Goal: Task Accomplishment & Management: Complete application form

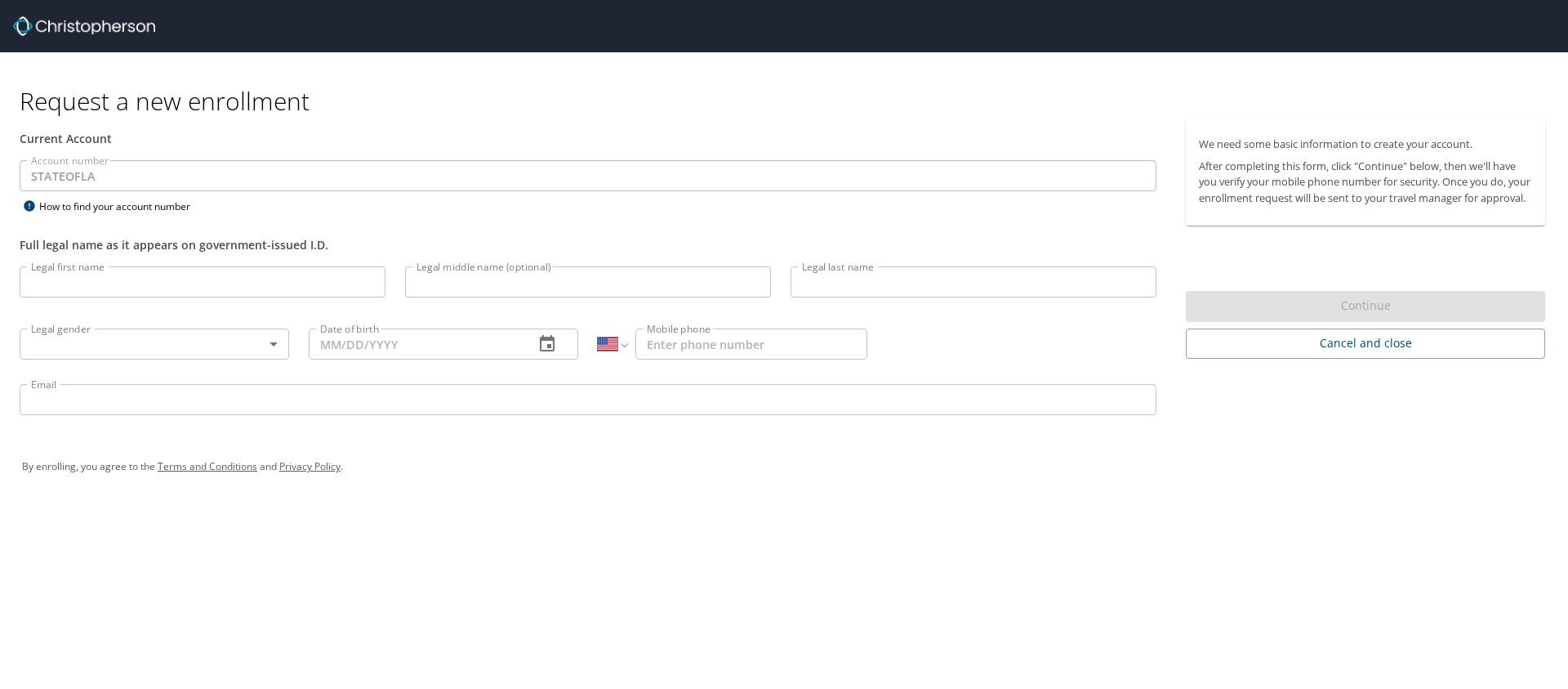
select select "US"
click at [127, 281] on input "Legal first name" at bounding box center [202, 282] width 366 height 31
type input "b"
type input "[PERSON_NAME]"
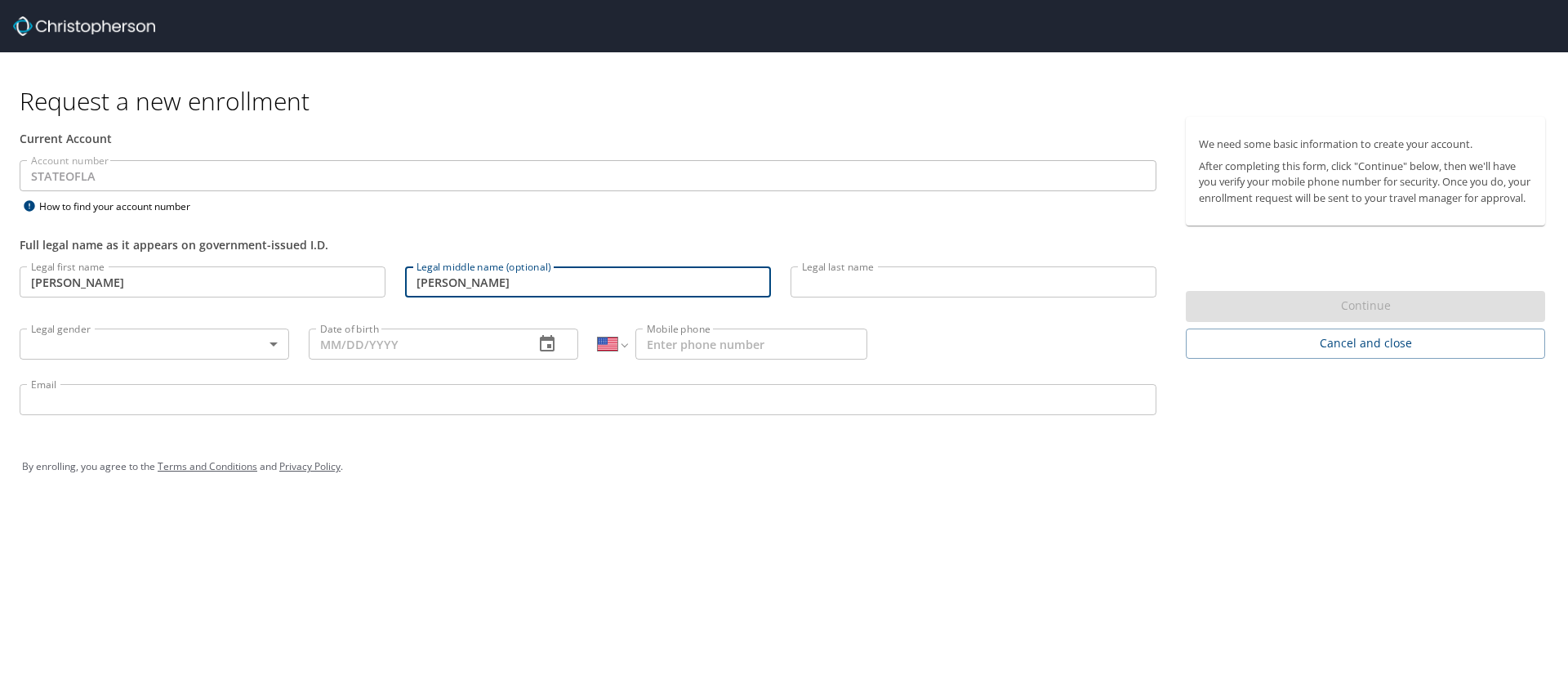
type input "[PERSON_NAME]"
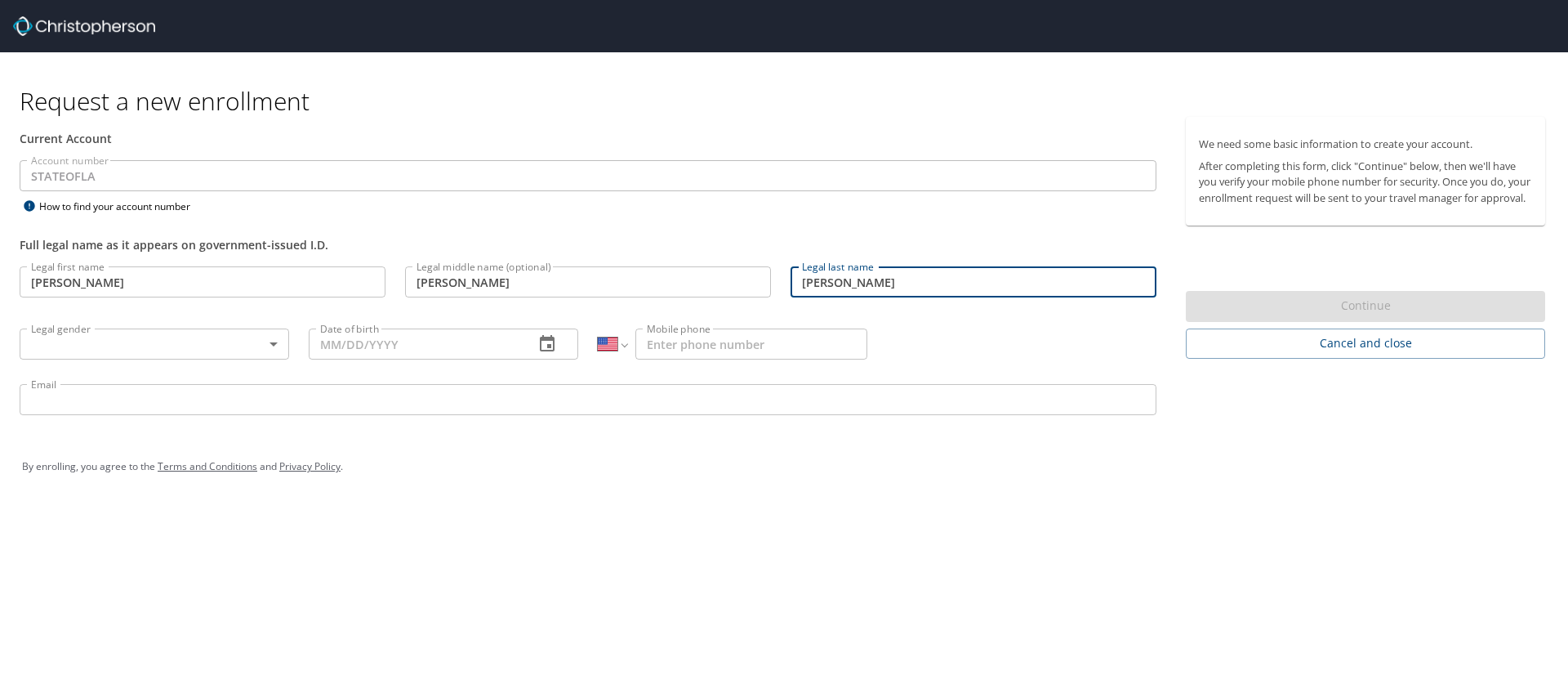
type input "[PERSON_NAME]"
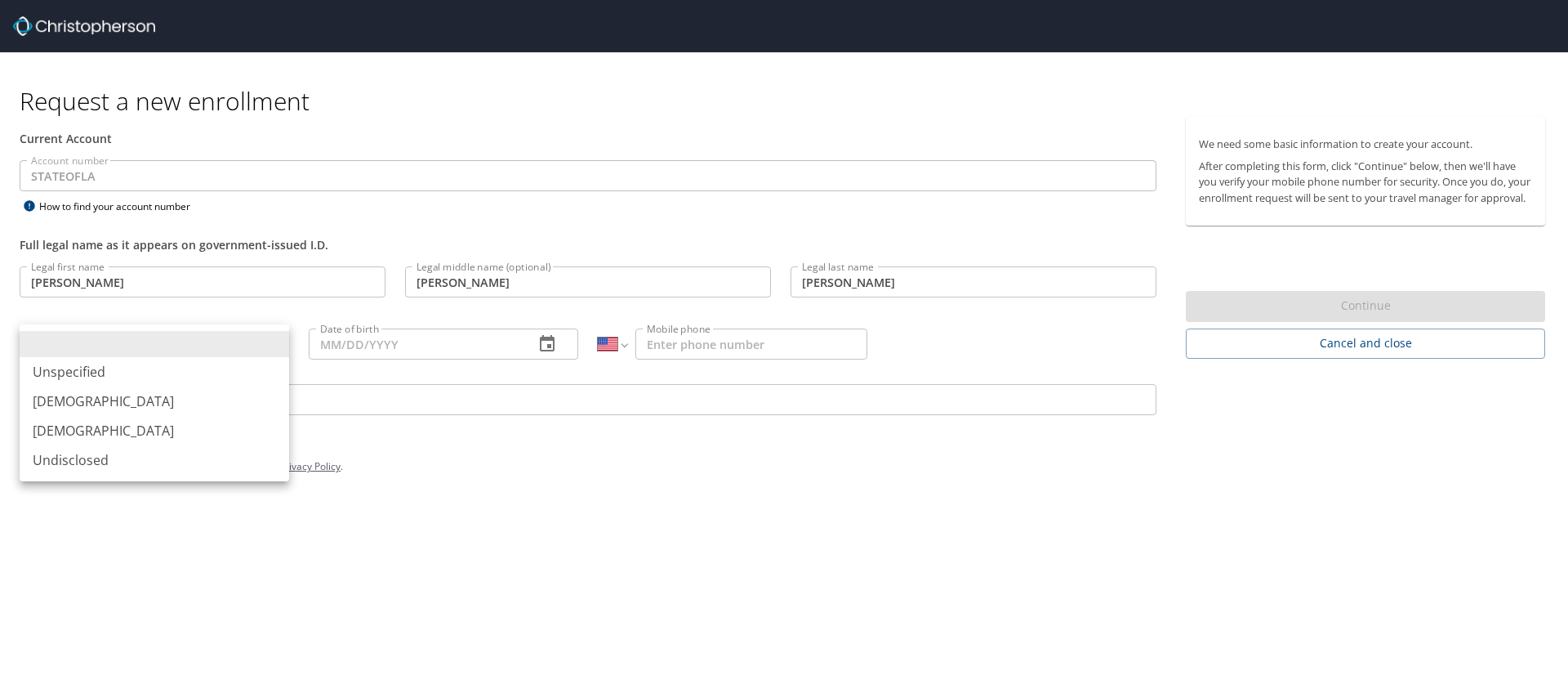
click at [246, 344] on body "Request a new enrollment Current Account Account number STATEOFLA Account numbe…" at bounding box center [784, 344] width 1568 height 689
click at [140, 404] on li "[DEMOGRAPHIC_DATA]" at bounding box center [154, 401] width 269 height 29
type input "[DEMOGRAPHIC_DATA]"
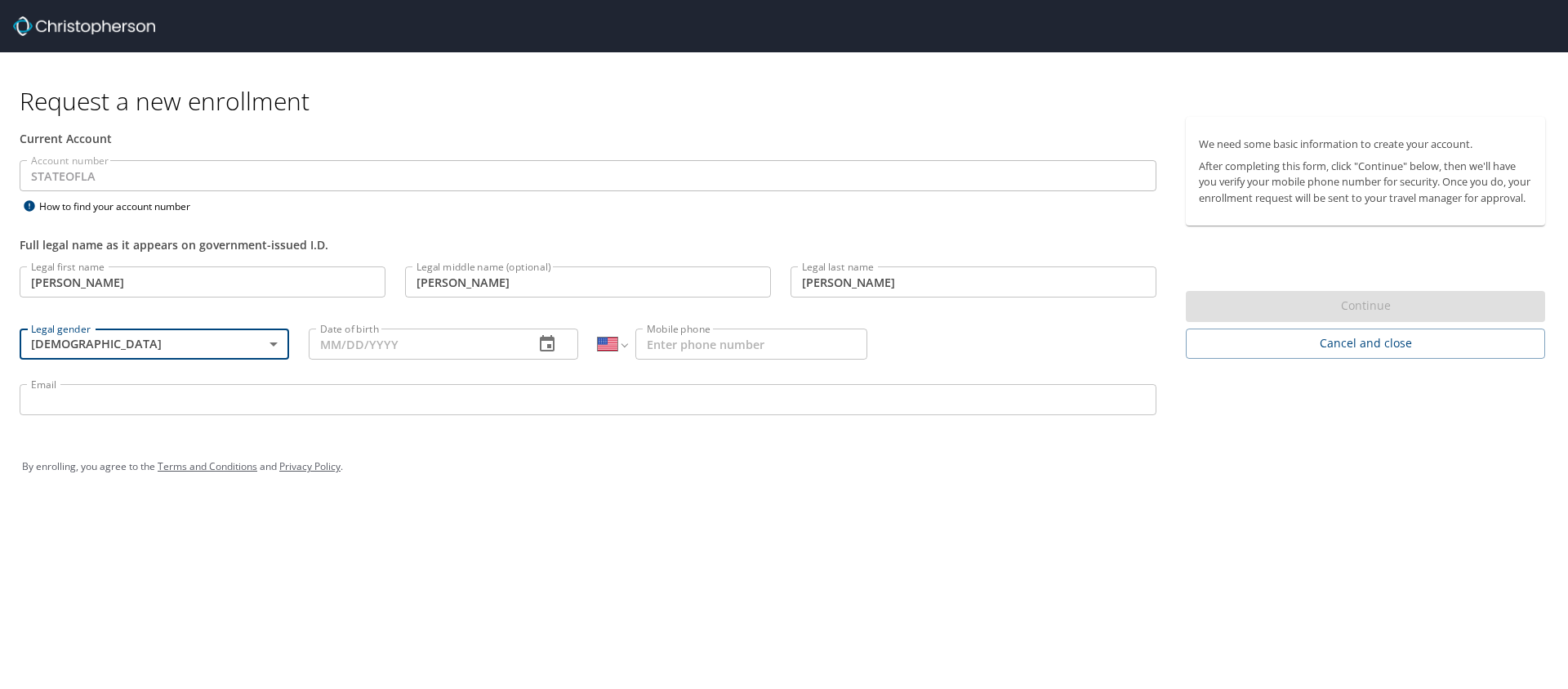
click at [389, 346] on input "Date of birth" at bounding box center [414, 344] width 212 height 31
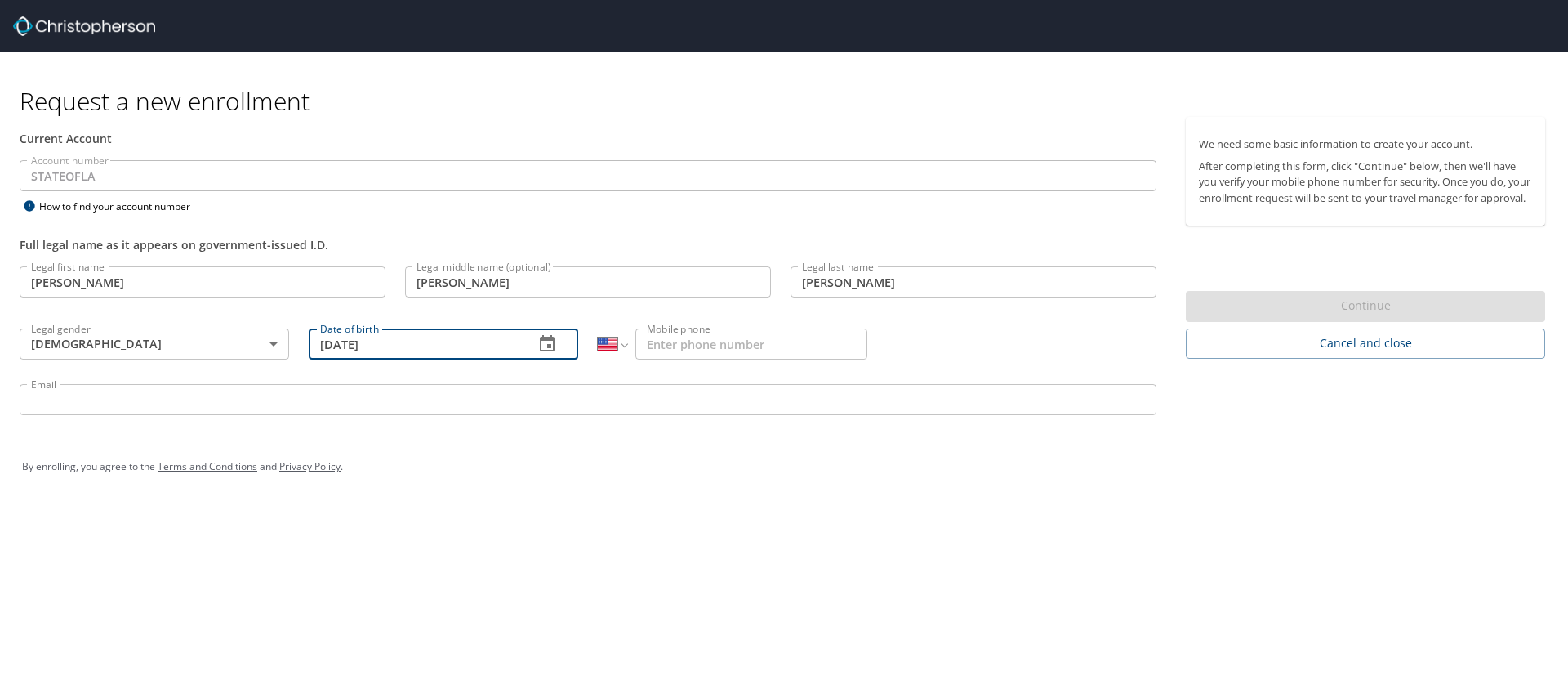
type input "[DATE]"
click at [766, 333] on input "Mobile phone" at bounding box center [751, 344] width 232 height 31
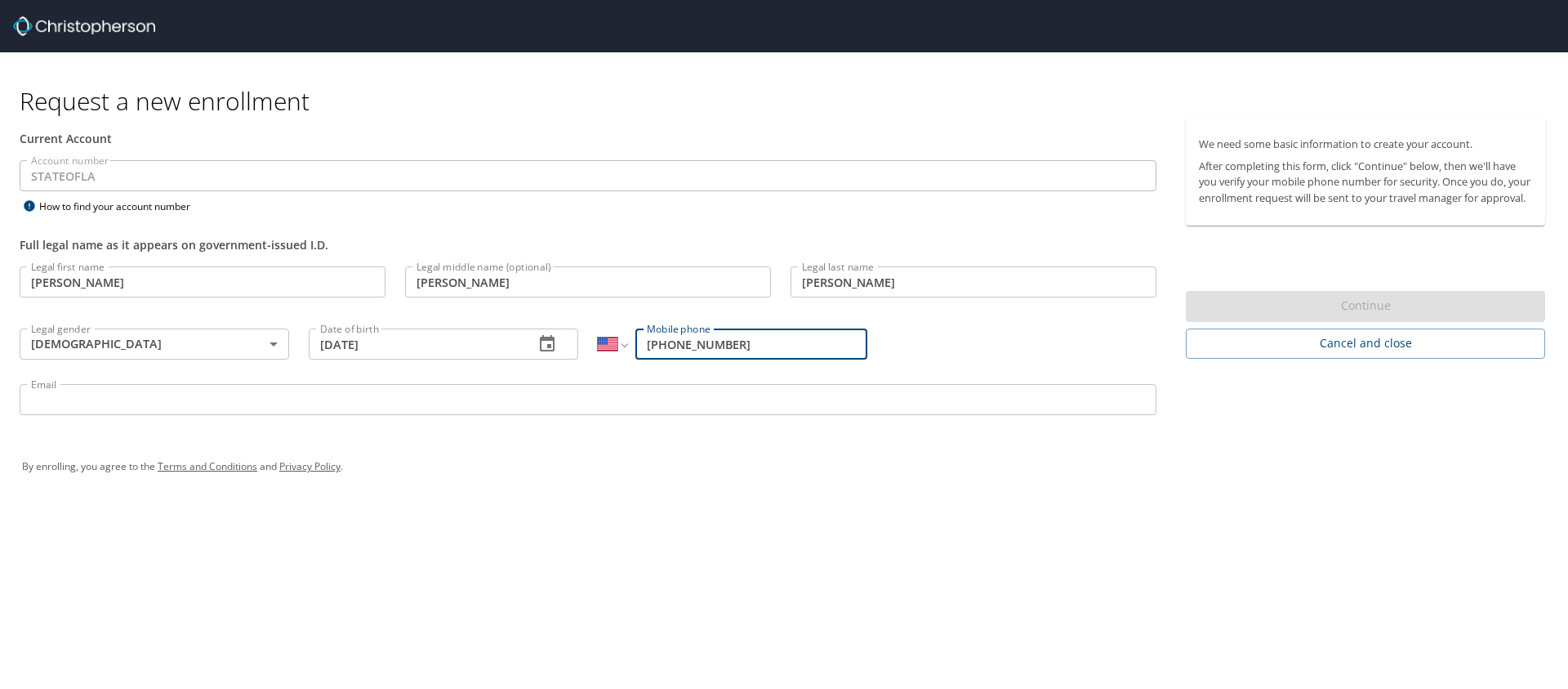
type input "[PHONE_NUMBER]"
click at [570, 402] on input "Email" at bounding box center [588, 400] width 1136 height 31
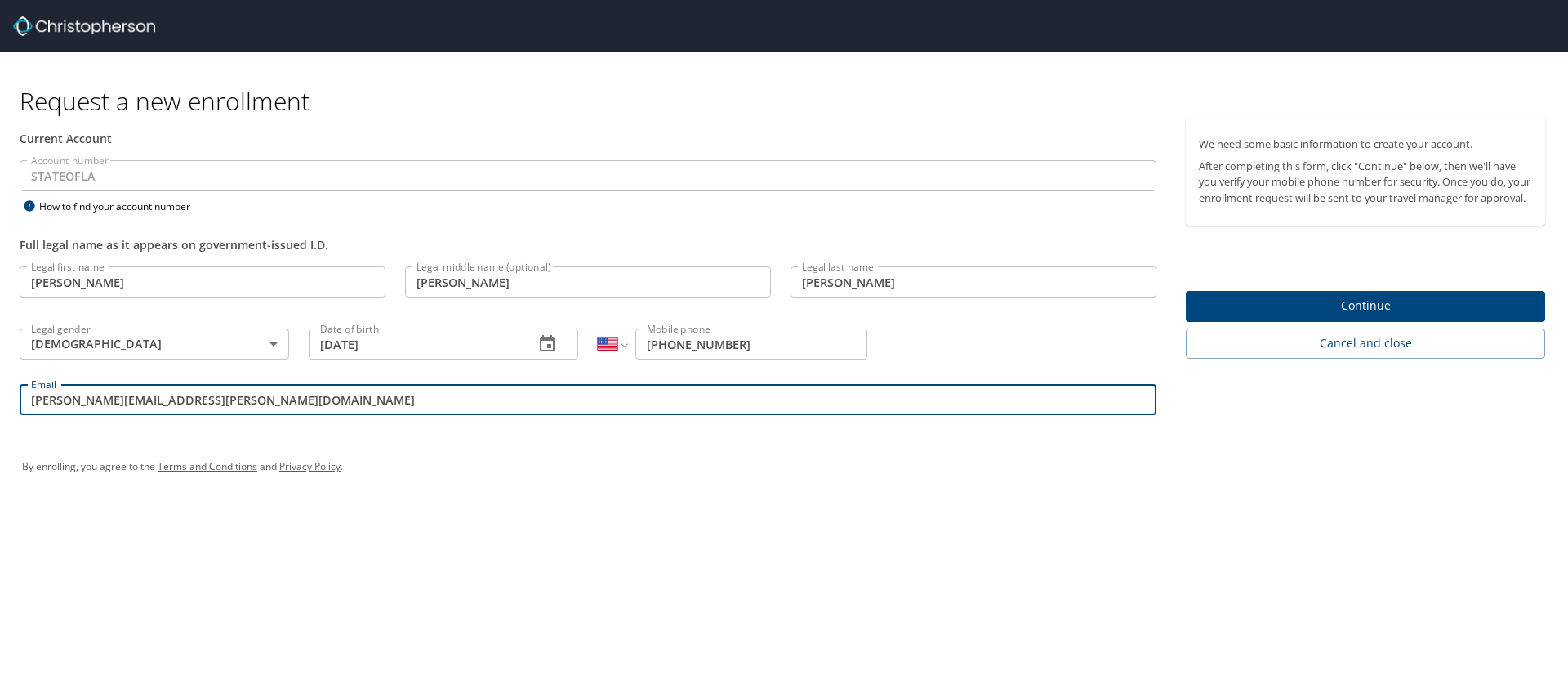
type input "[PERSON_NAME][EMAIL_ADDRESS][PERSON_NAME][DOMAIN_NAME]"
click at [1044, 512] on div "Request a new enrollment Current Account Account number STATEOFLA Account numbe…" at bounding box center [784, 344] width 1568 height 689
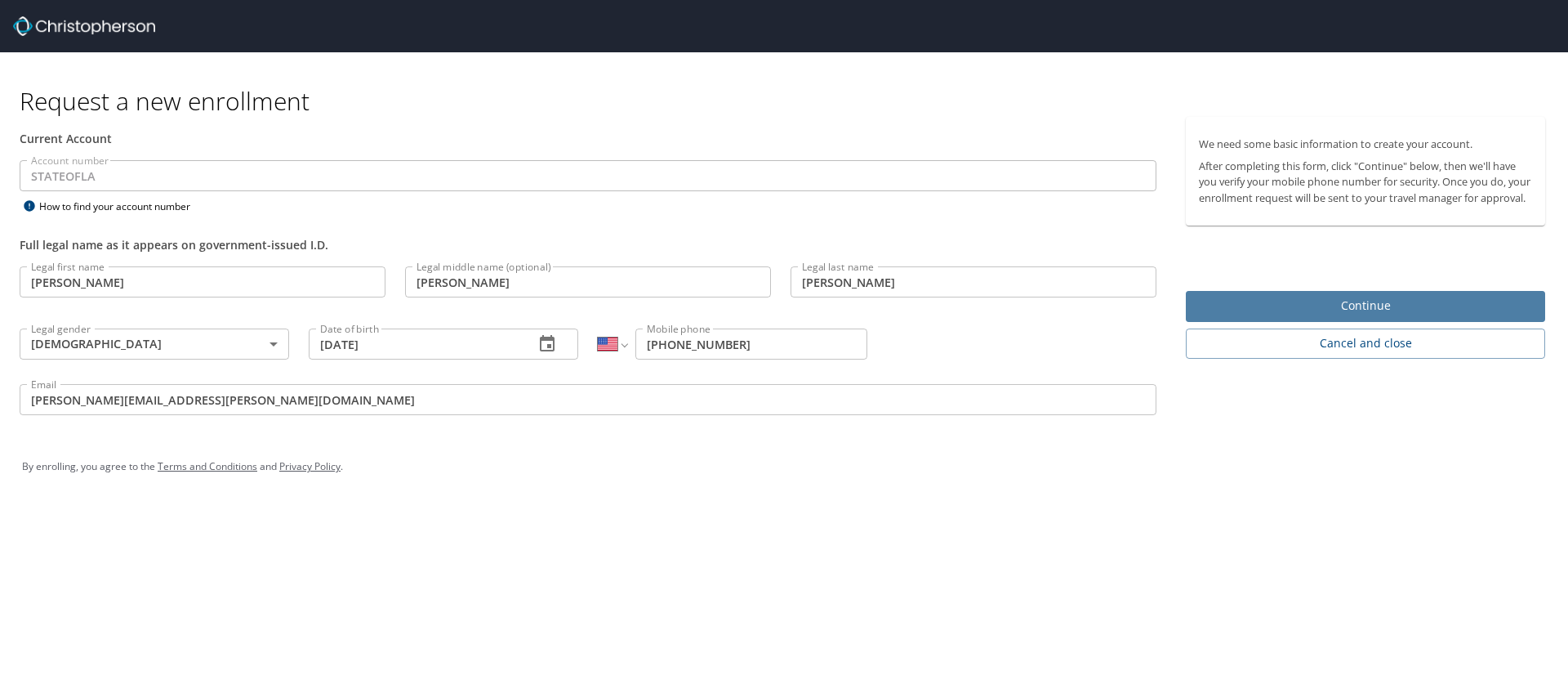
click at [1249, 316] on span "Continue" at bounding box center [1365, 306] width 333 height 20
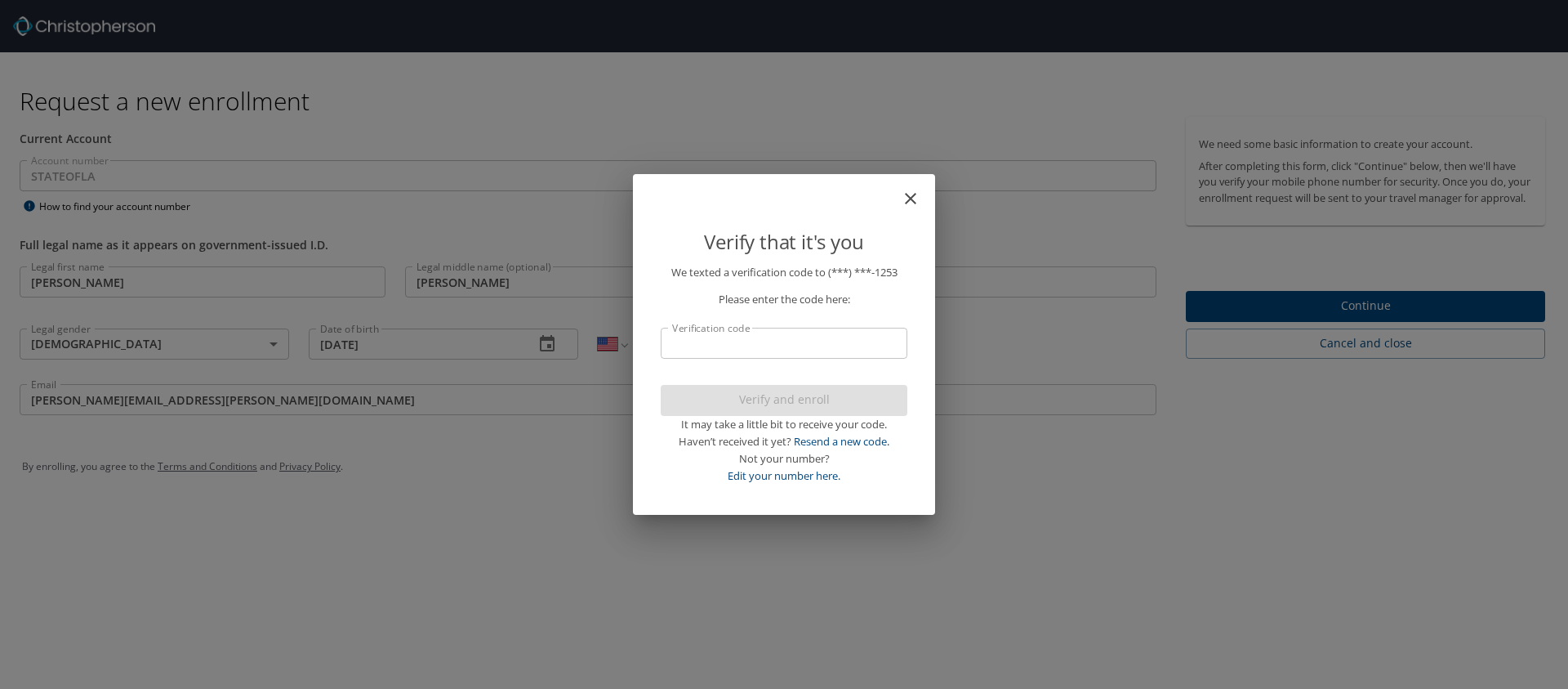
click at [809, 352] on input "Verification code" at bounding box center [784, 344] width 247 height 31
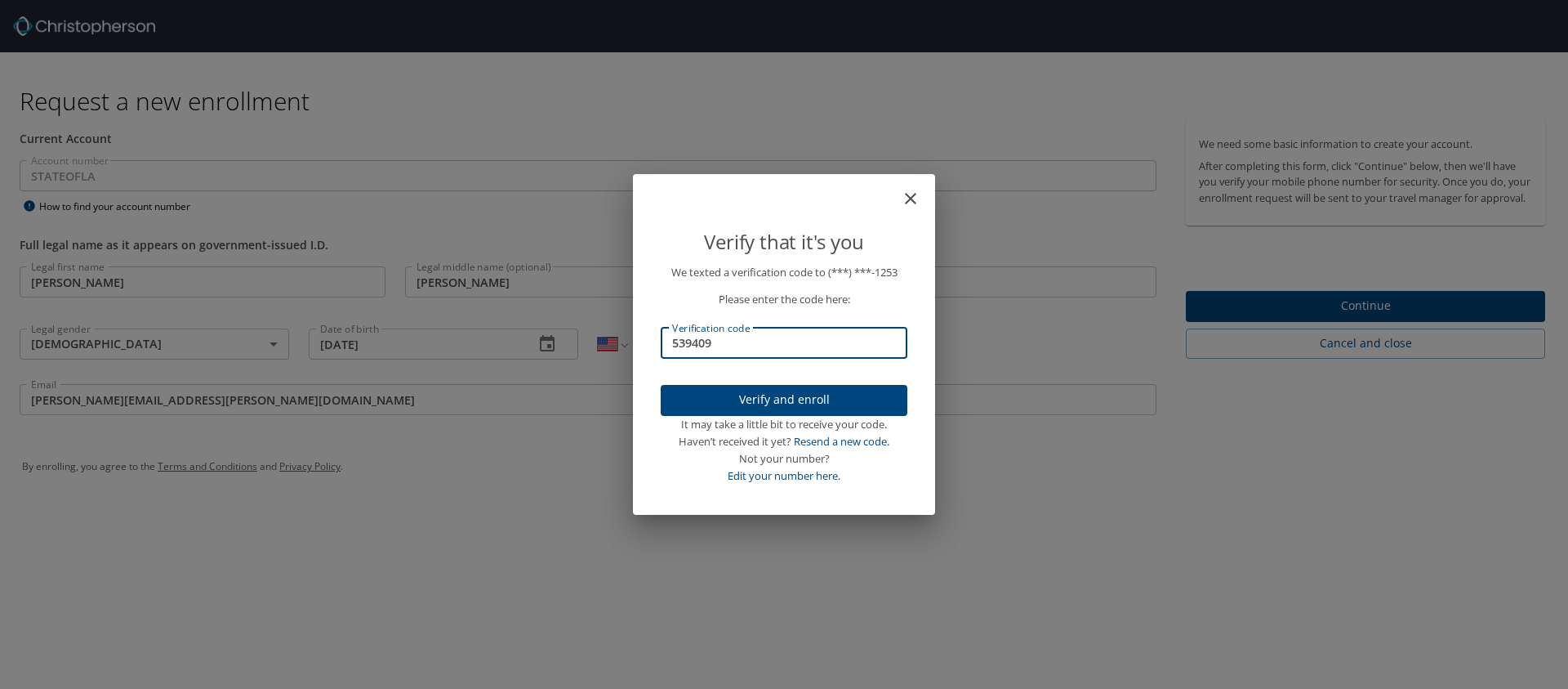
type input "539409"
click at [802, 407] on span "Verify and enroll" at bounding box center [784, 399] width 221 height 20
